Goal: Check status

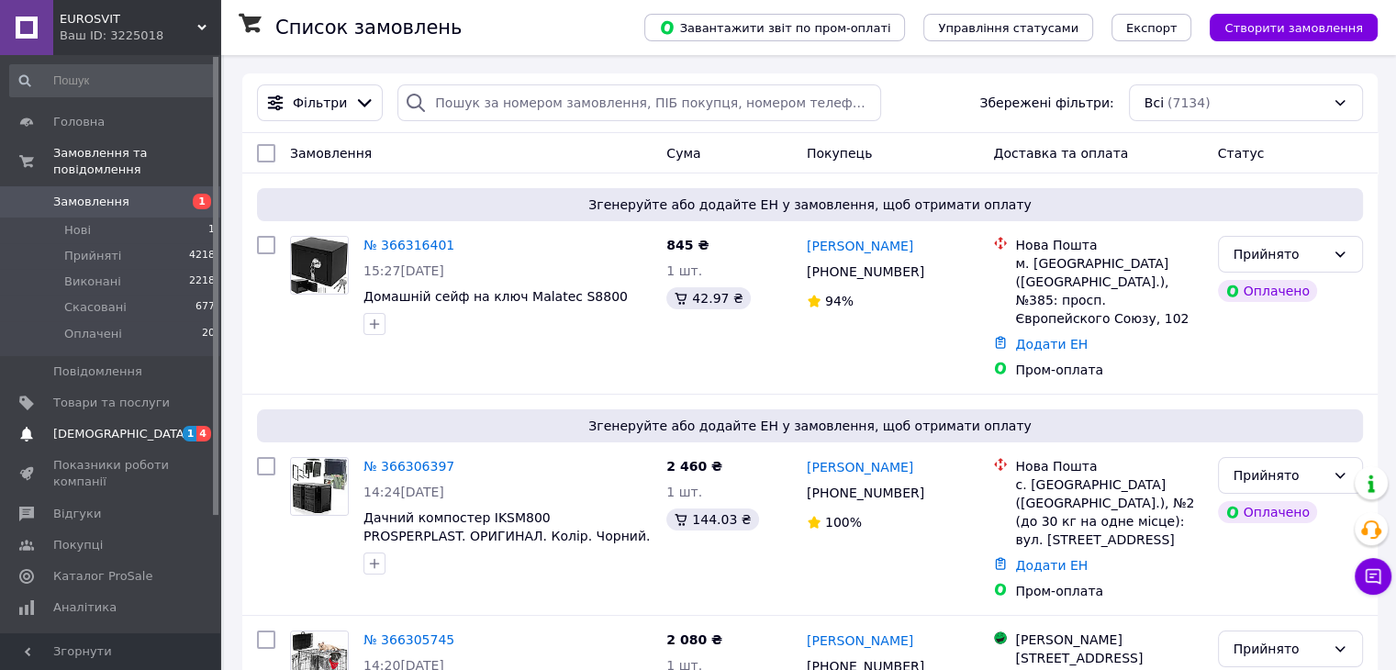
click at [97, 426] on span "[DEMOGRAPHIC_DATA]" at bounding box center [121, 434] width 136 height 17
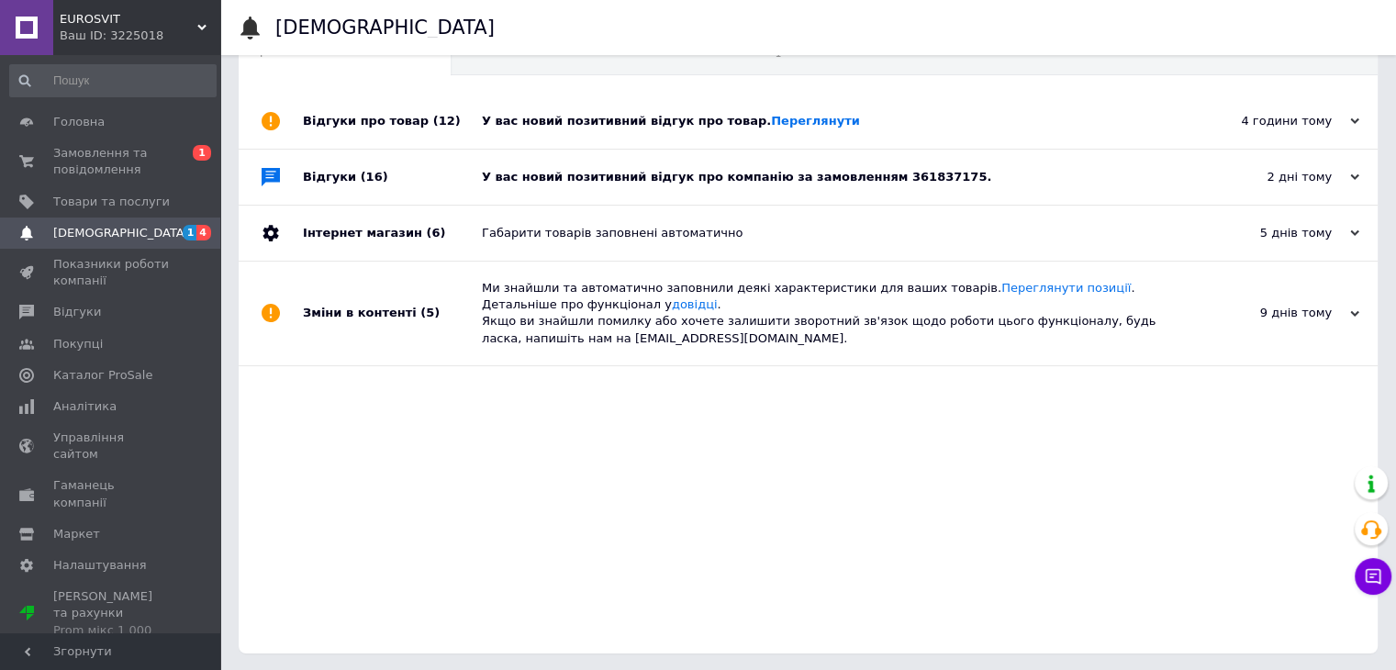
scroll to position [69, 0]
click at [771, 120] on link "Переглянути" at bounding box center [815, 119] width 89 height 14
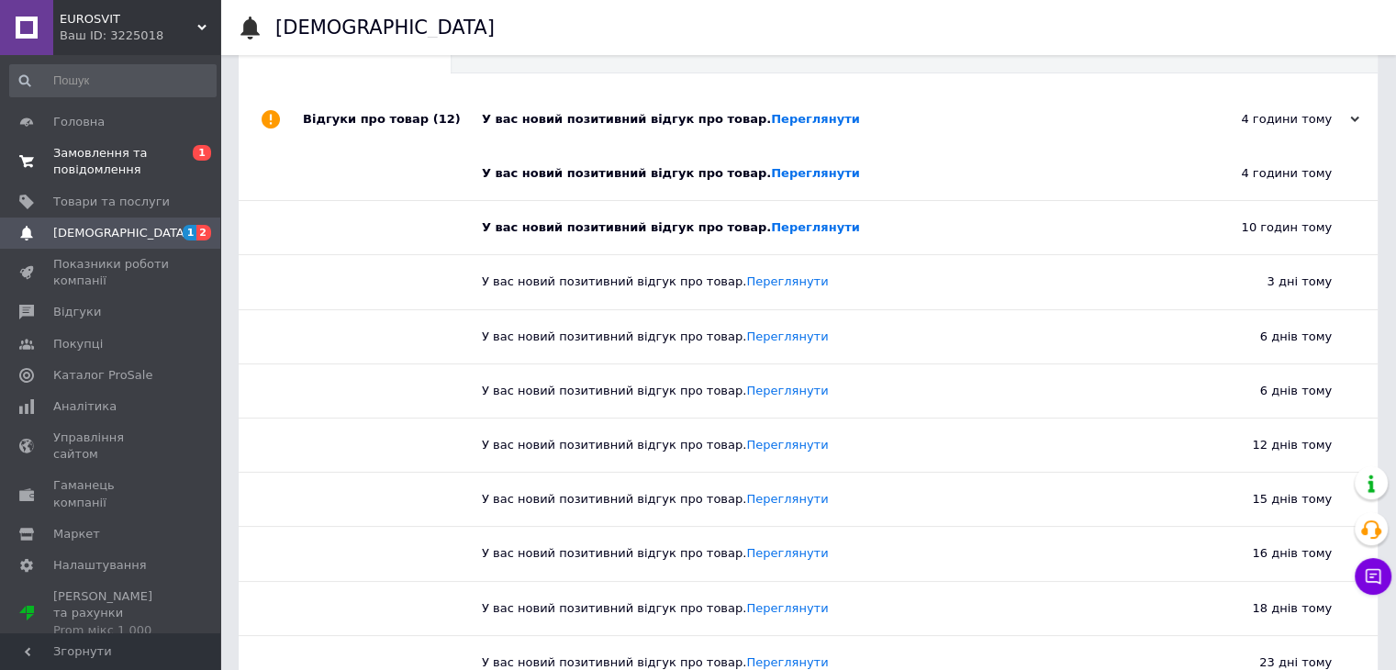
click at [59, 169] on span "Замовлення та повідомлення" at bounding box center [111, 161] width 117 height 33
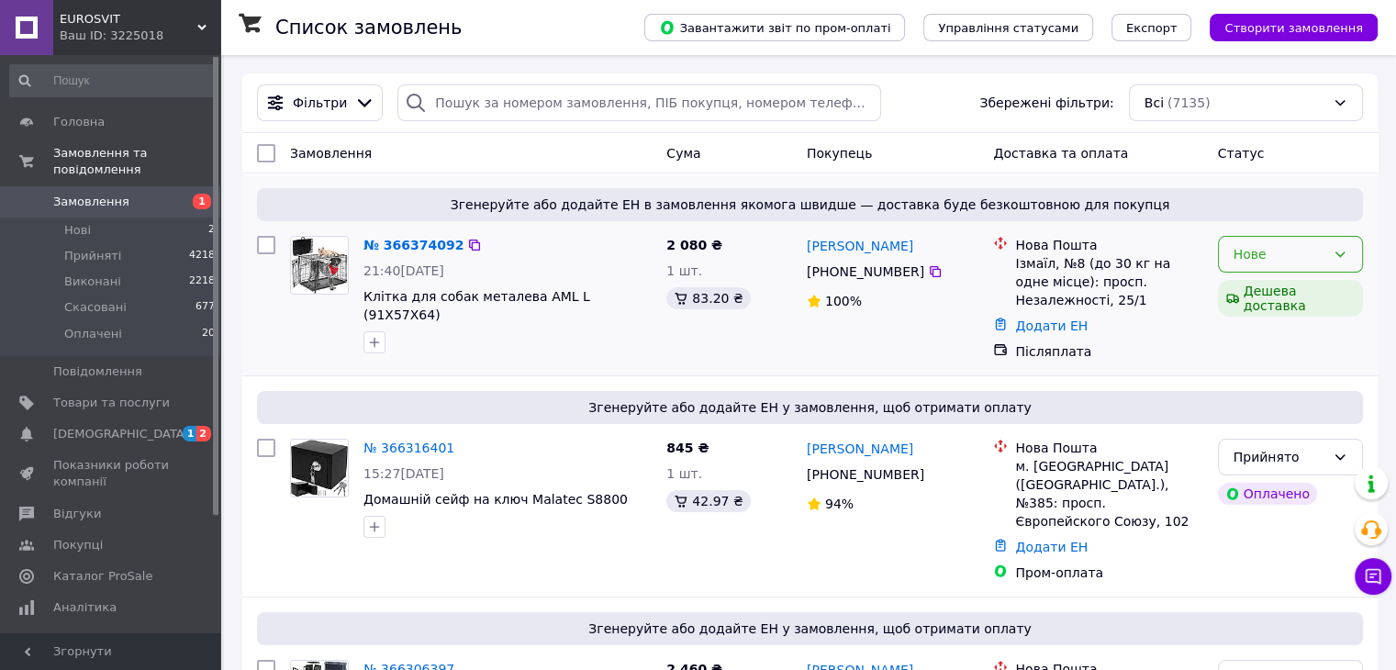
click at [1331, 257] on div "Нове" at bounding box center [1290, 254] width 145 height 37
click at [412, 251] on link "№ 366374092" at bounding box center [413, 245] width 100 height 15
click at [1342, 248] on icon at bounding box center [1339, 254] width 15 height 15
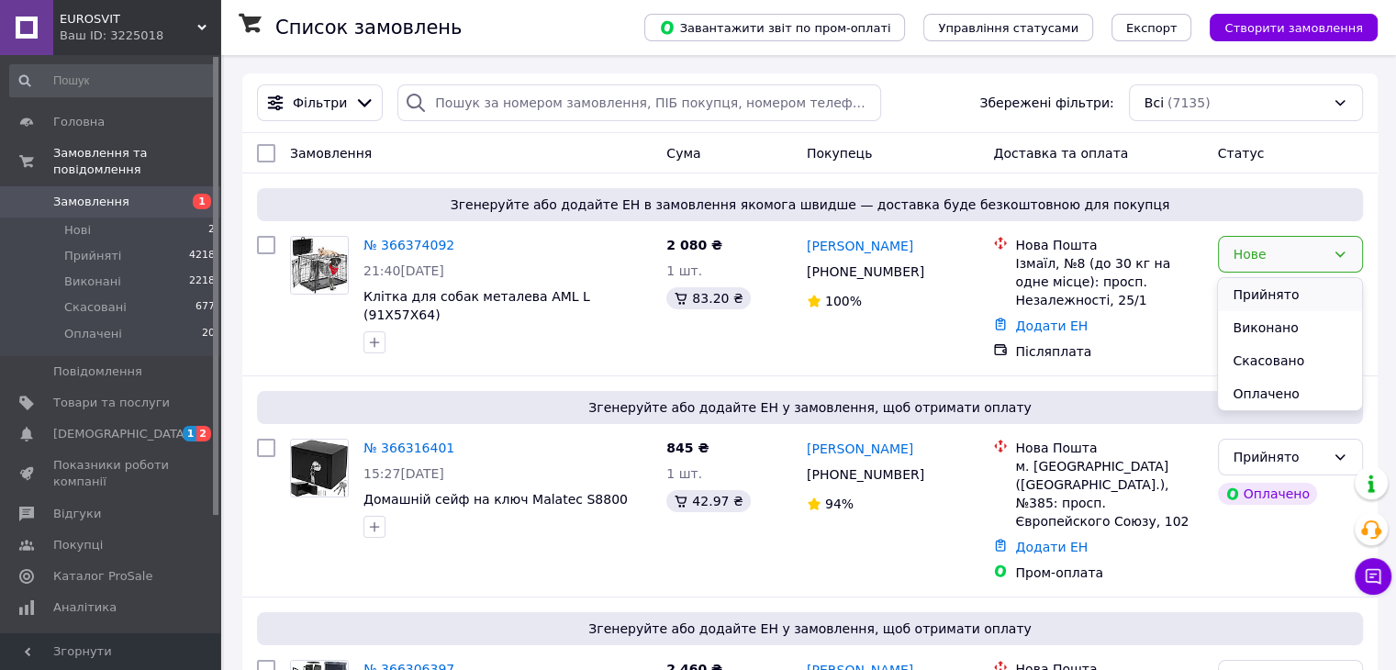
click at [1274, 291] on li "Прийнято" at bounding box center [1289, 294] width 143 height 33
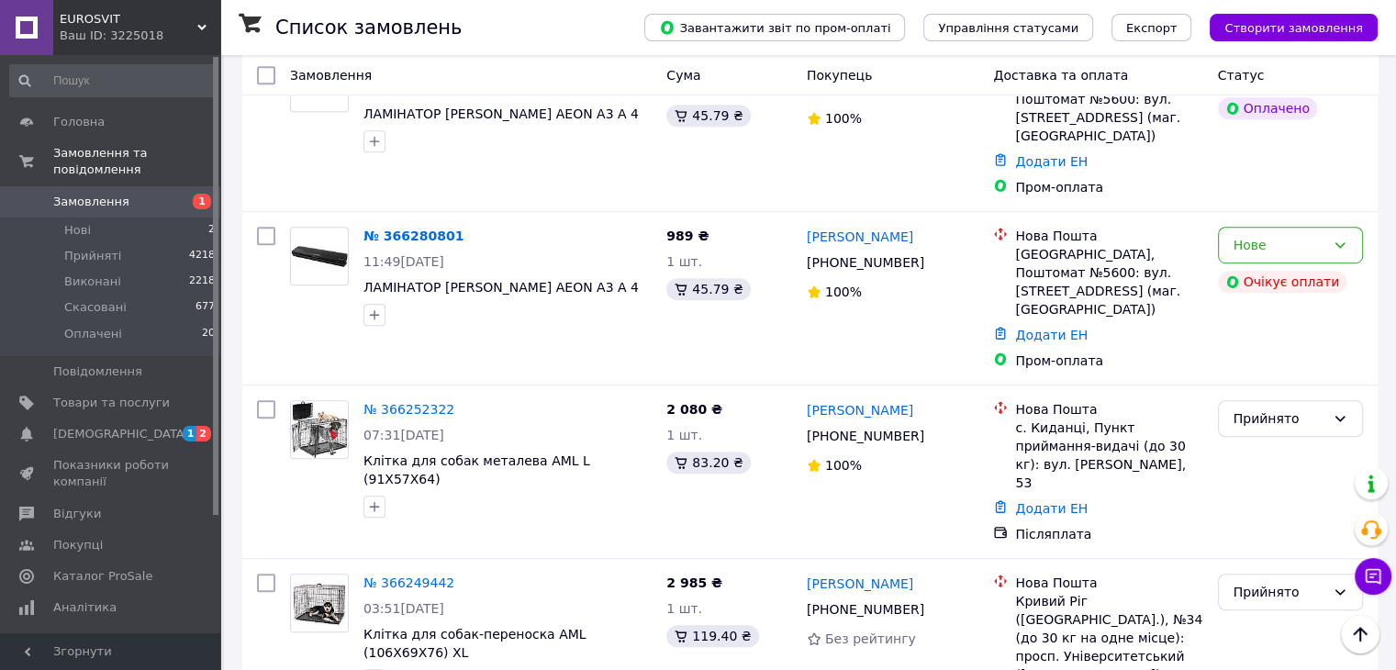
scroll to position [1187, 0]
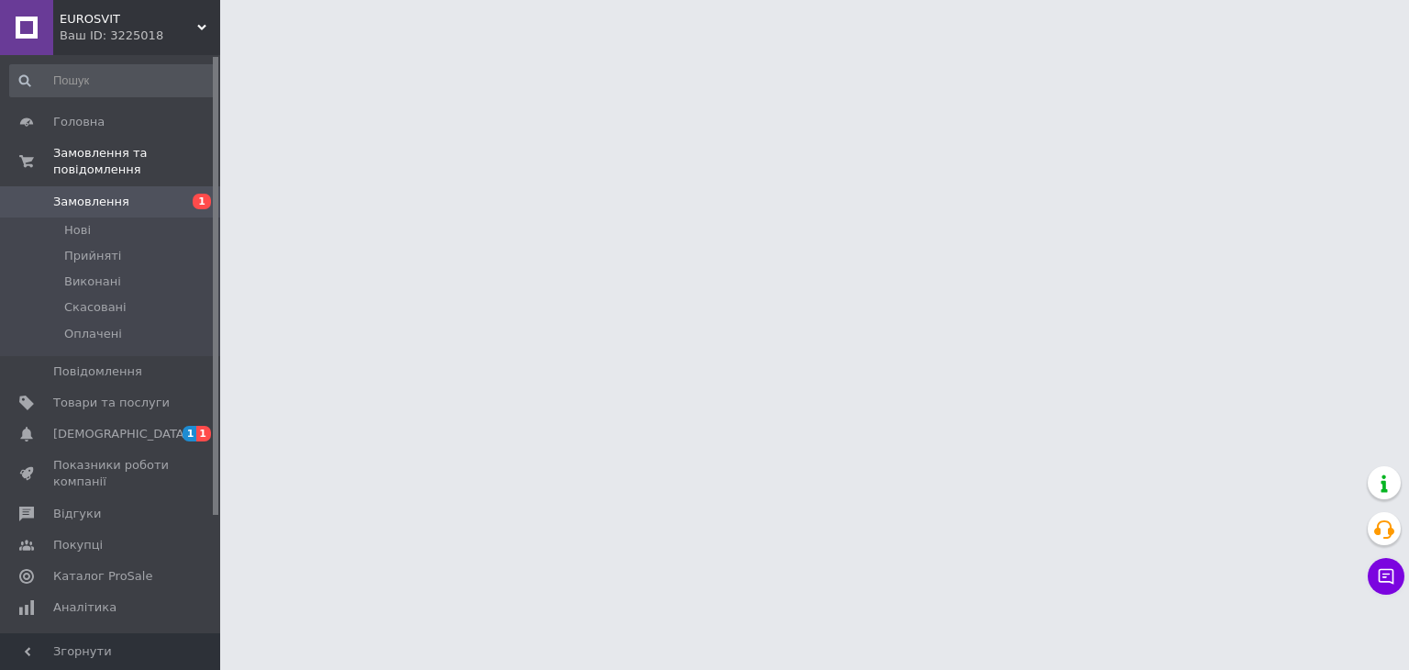
click at [510, 46] on html "EUROSVIT Ваш ID: 3225018 Сайт EUROSVIT Кабінет покупця Перевірити стан системи …" at bounding box center [704, 23] width 1409 height 46
